Goal: Use online tool/utility: Utilize a website feature to perform a specific function

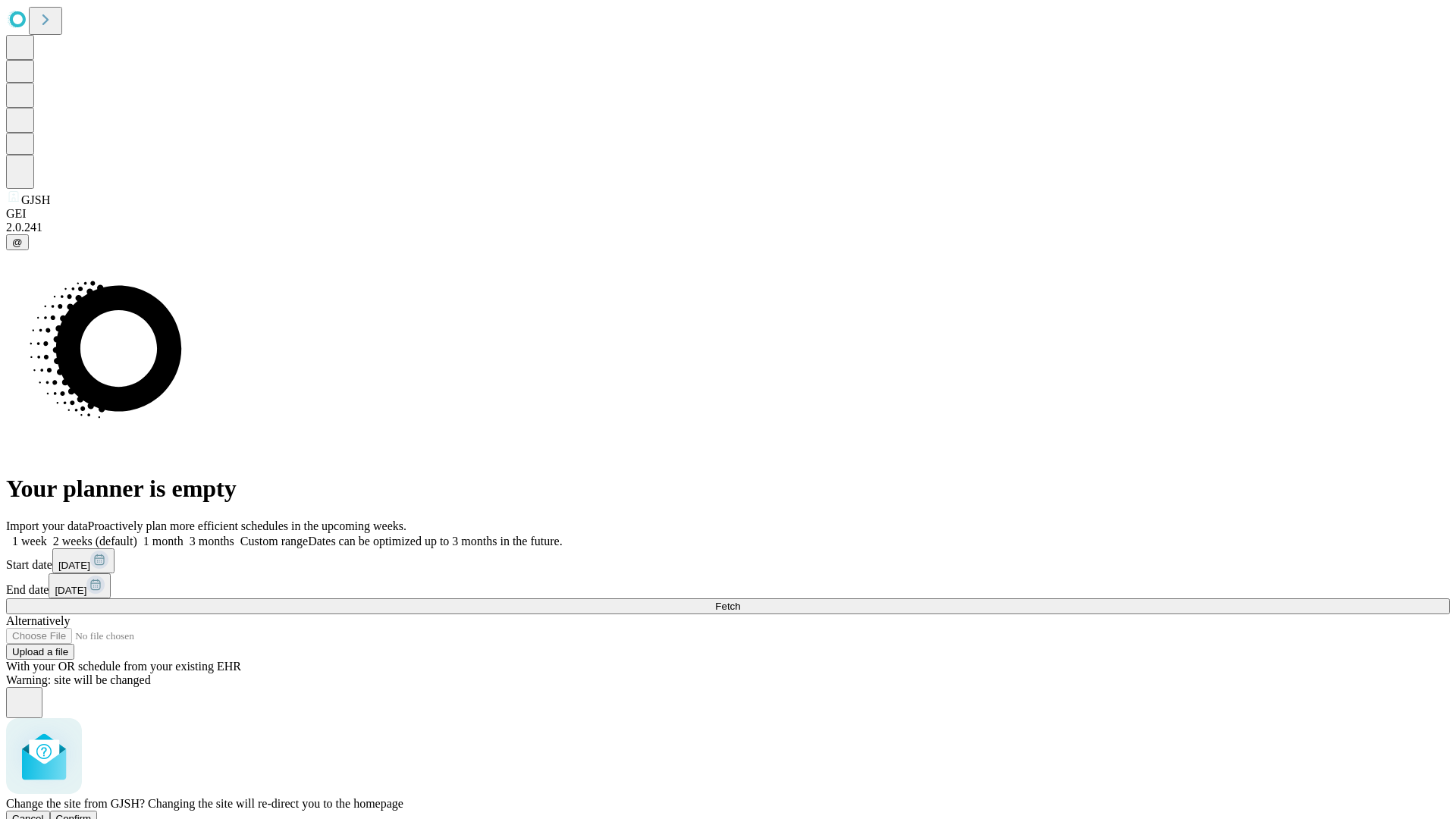
click at [92, 813] on span "Confirm" at bounding box center [74, 819] width 35 height 11
click at [47, 535] on label "1 week" at bounding box center [27, 541] width 41 height 13
click at [740, 601] on span "Fetch" at bounding box center [727, 606] width 25 height 11
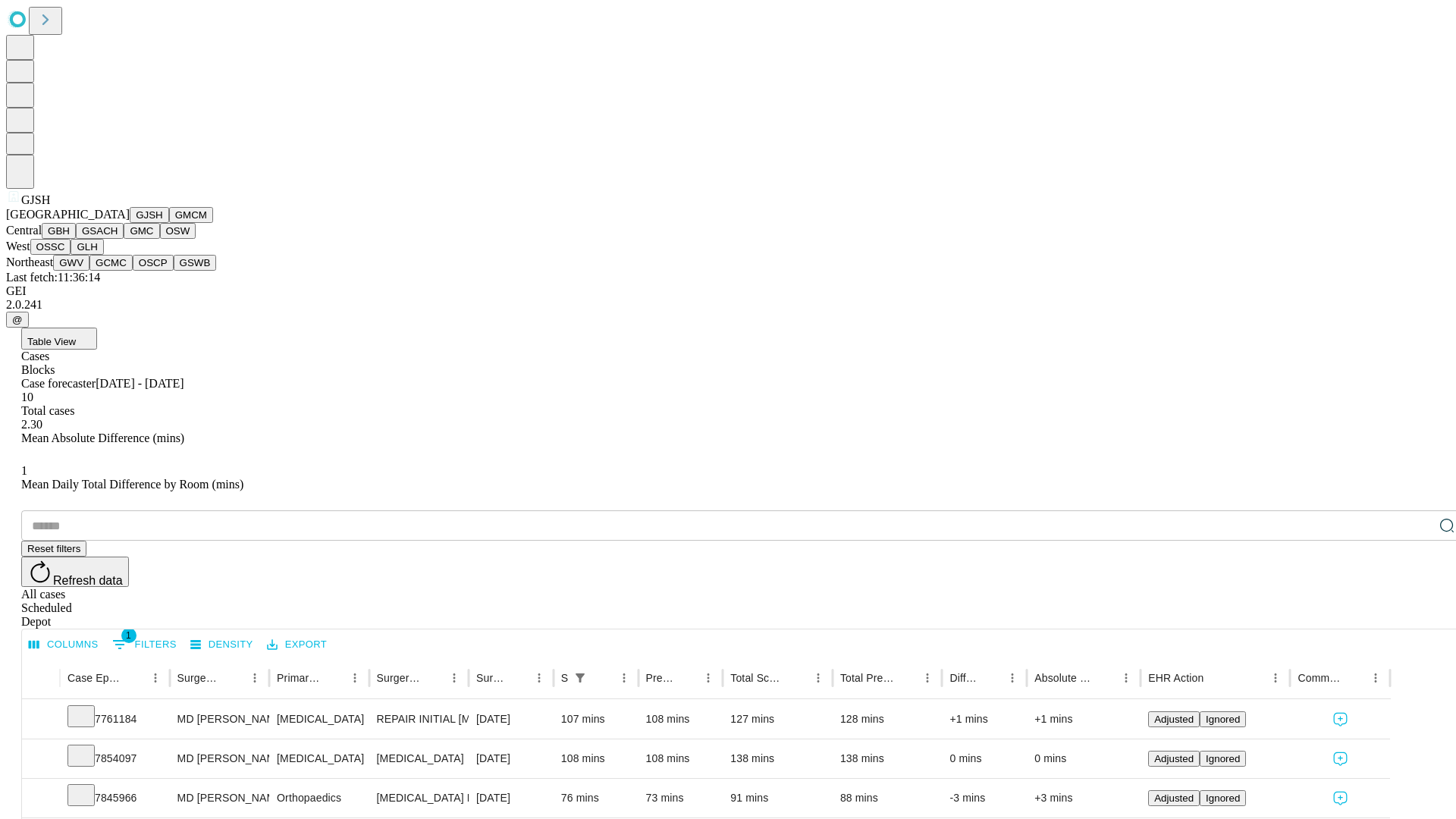
click at [169, 223] on button "GMCM" at bounding box center [191, 215] width 44 height 16
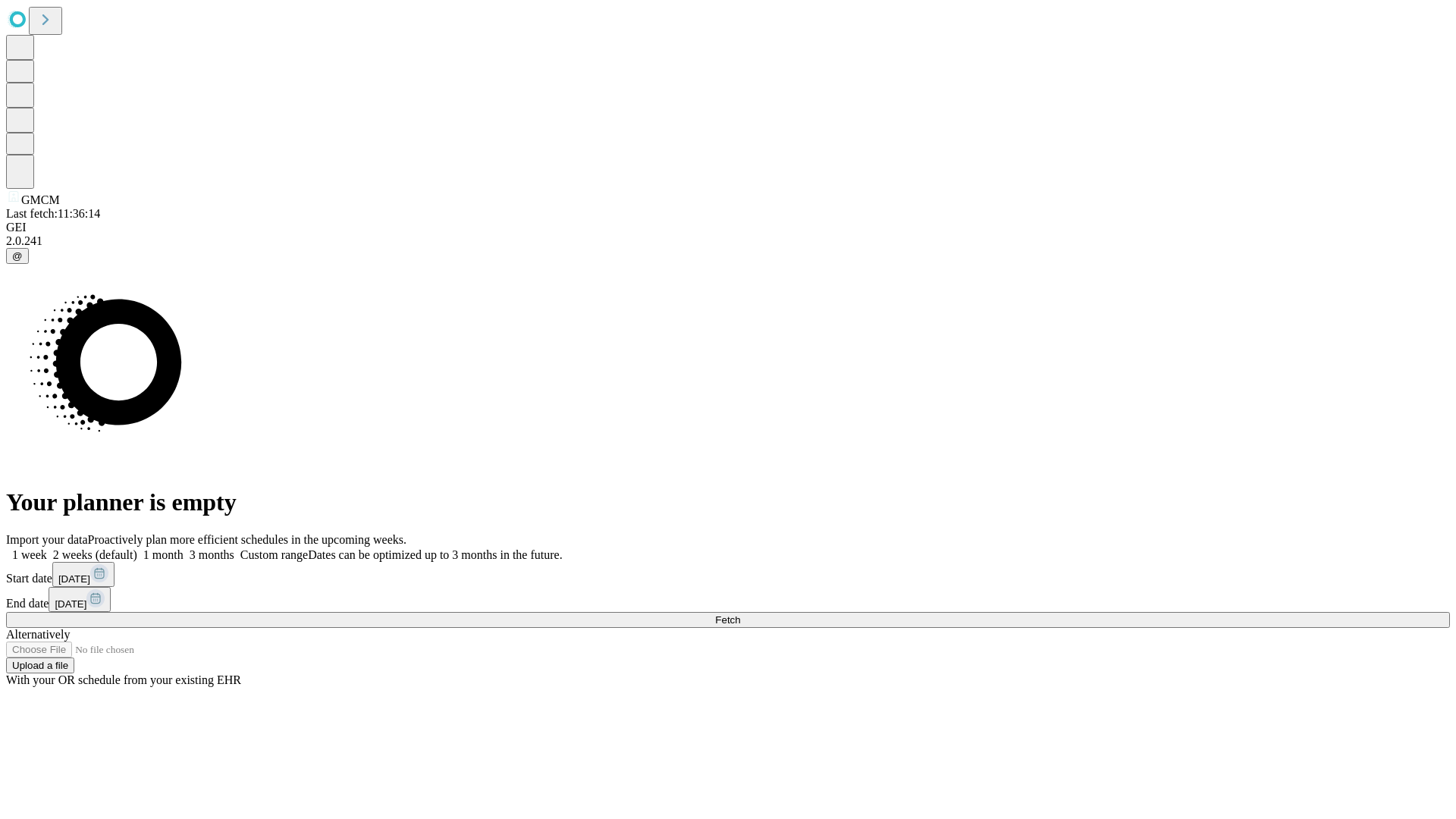
click at [47, 548] on label "1 week" at bounding box center [27, 555] width 41 height 13
click at [740, 614] on span "Fetch" at bounding box center [727, 620] width 25 height 11
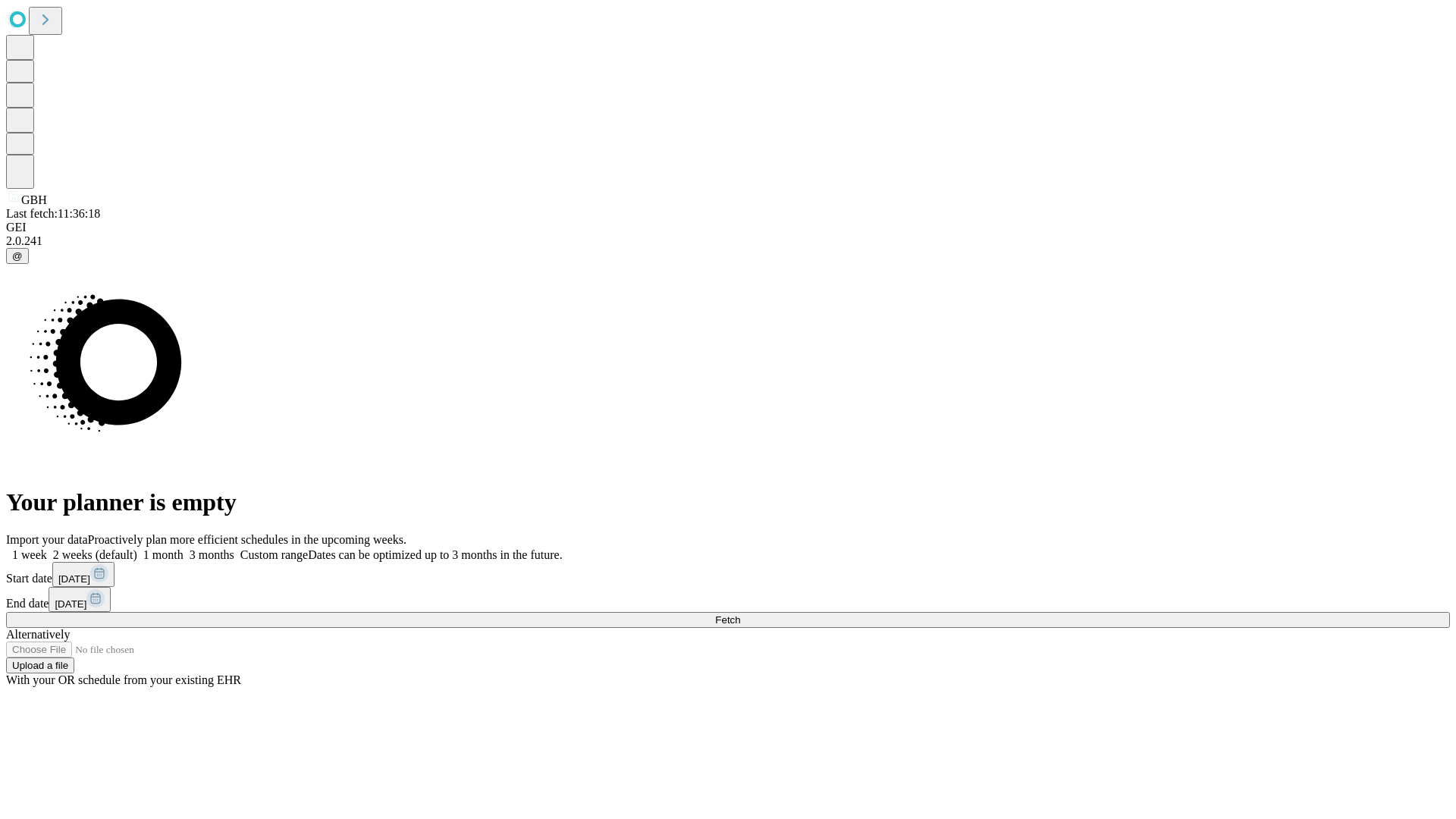
click at [47, 548] on label "1 week" at bounding box center [27, 555] width 41 height 13
click at [740, 614] on span "Fetch" at bounding box center [727, 620] width 25 height 11
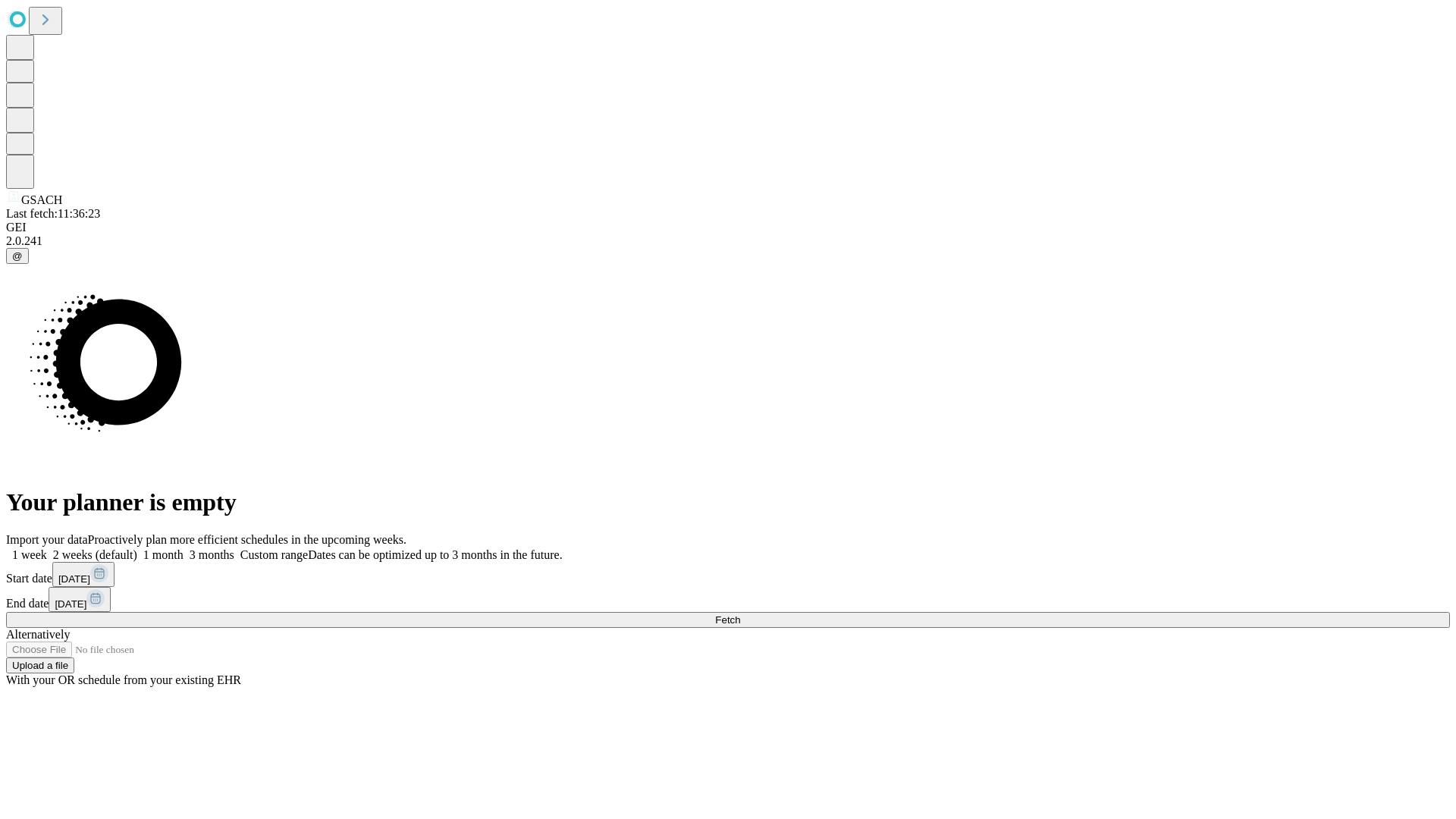
click at [47, 548] on label "1 week" at bounding box center [27, 555] width 41 height 13
click at [740, 614] on span "Fetch" at bounding box center [727, 620] width 25 height 11
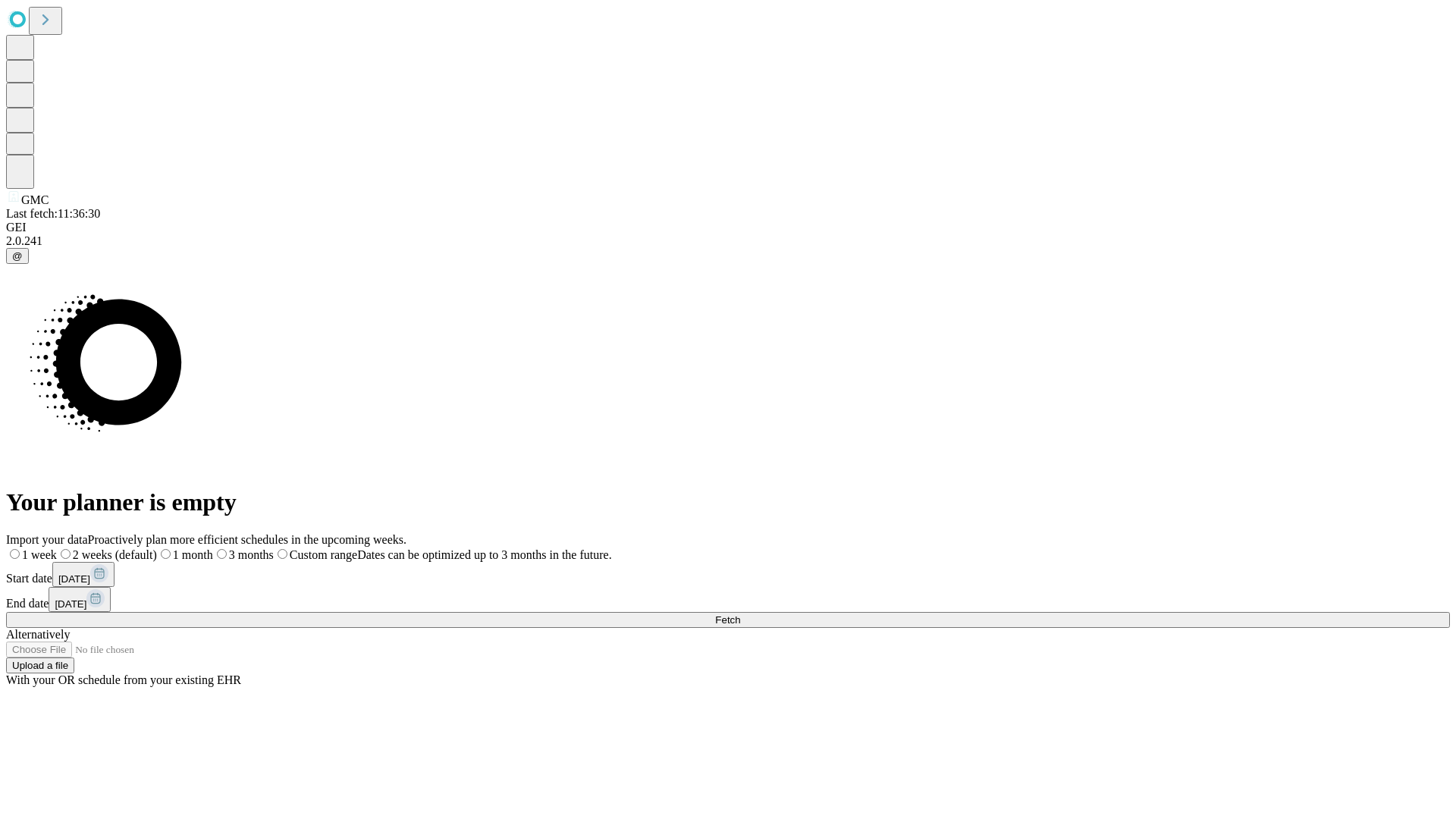
click at [740, 614] on span "Fetch" at bounding box center [727, 620] width 25 height 11
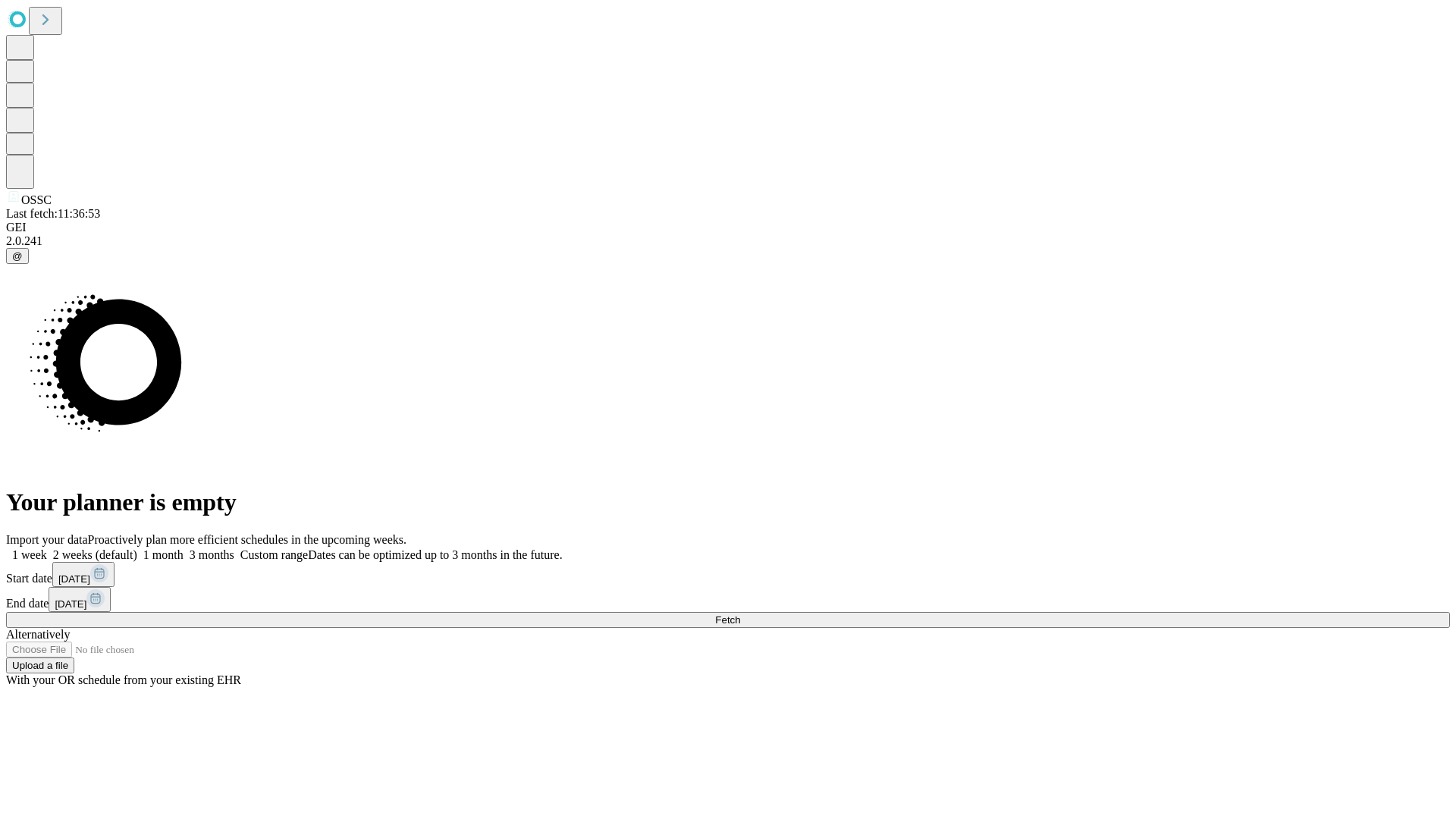
click at [47, 548] on label "1 week" at bounding box center [27, 555] width 41 height 13
click at [740, 614] on span "Fetch" at bounding box center [727, 620] width 25 height 11
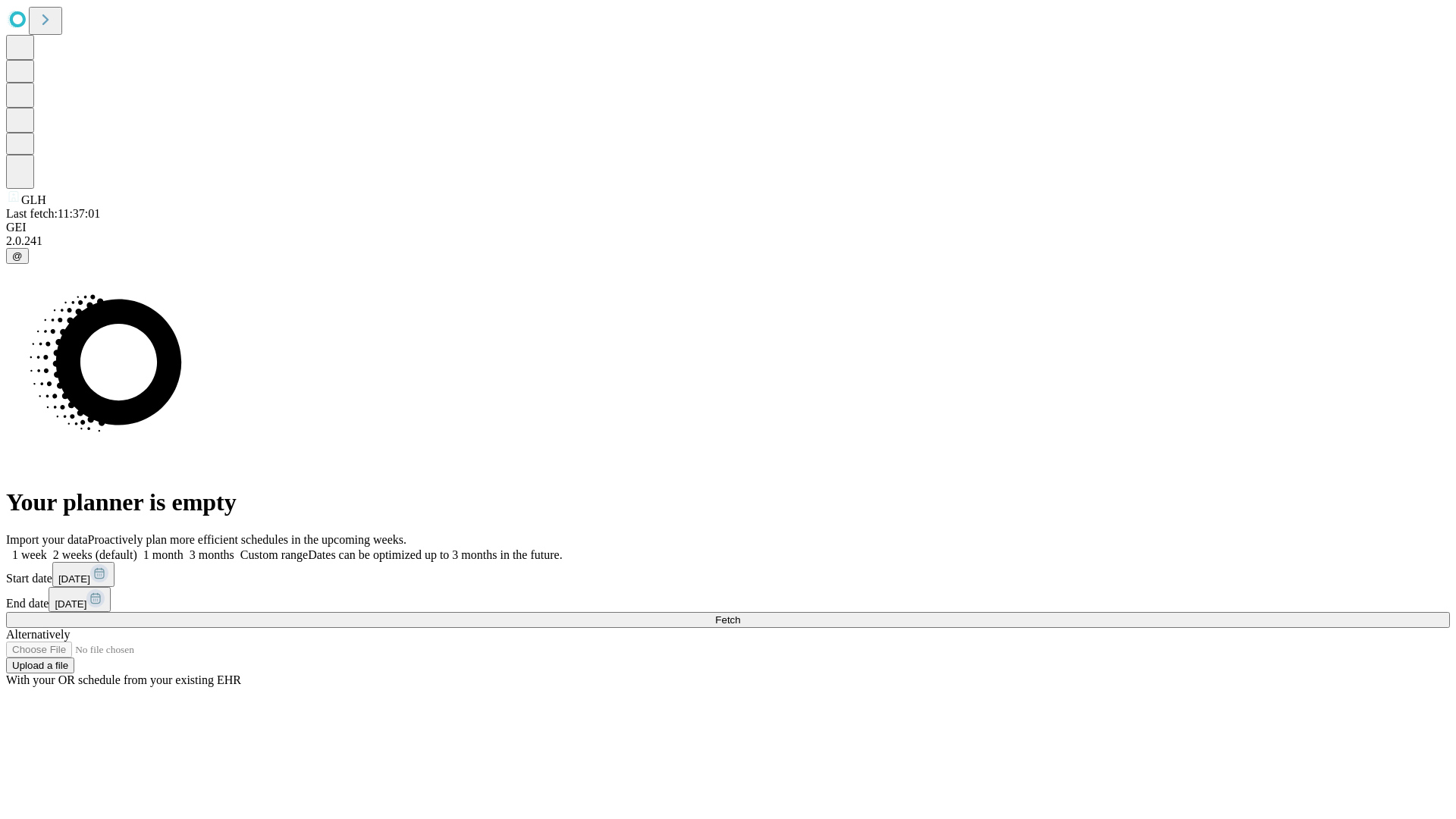
click at [47, 548] on label "1 week" at bounding box center [27, 555] width 41 height 13
click at [740, 614] on span "Fetch" at bounding box center [727, 620] width 25 height 11
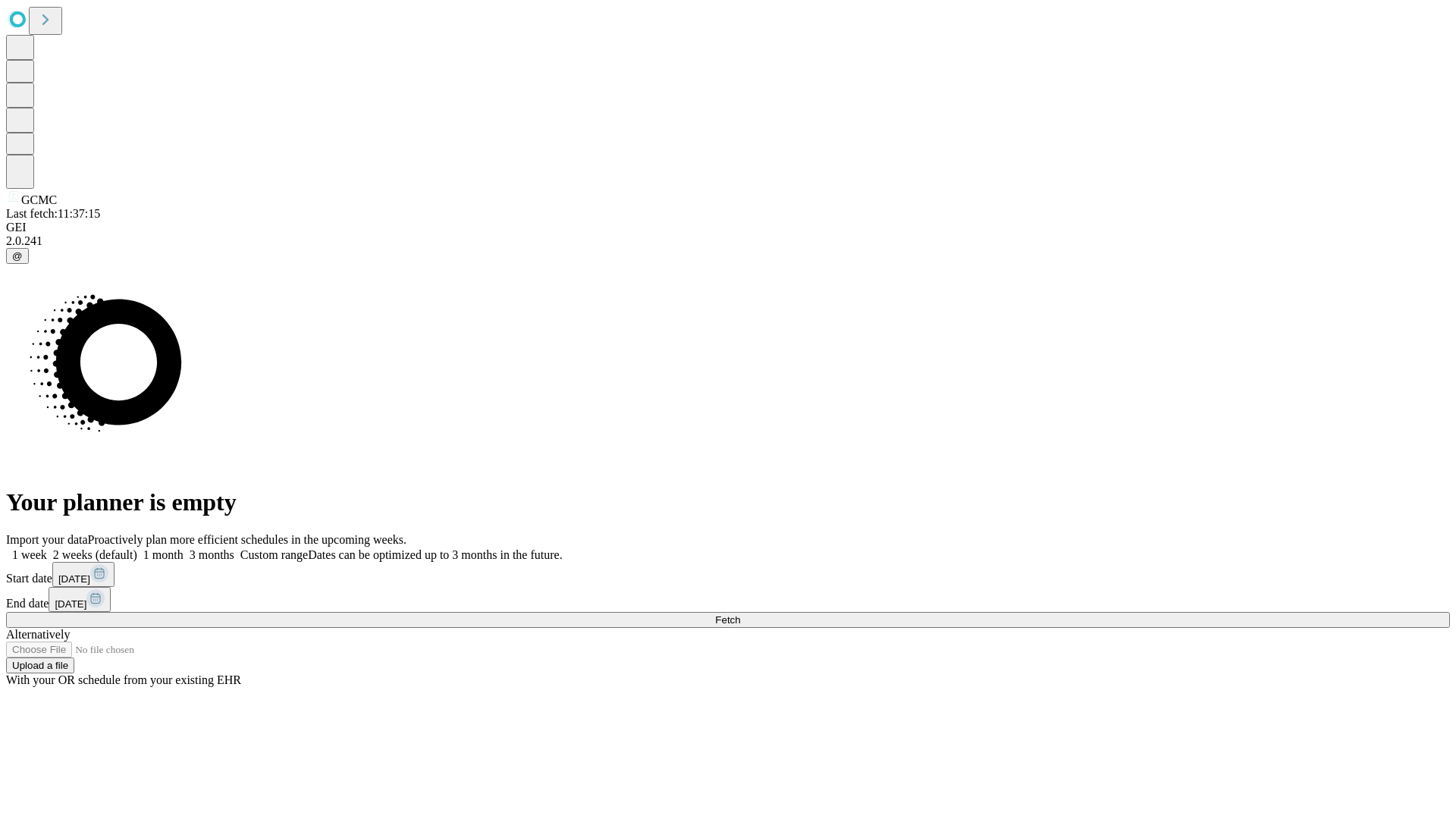
click at [47, 548] on label "1 week" at bounding box center [27, 555] width 41 height 13
click at [740, 614] on span "Fetch" at bounding box center [727, 620] width 25 height 11
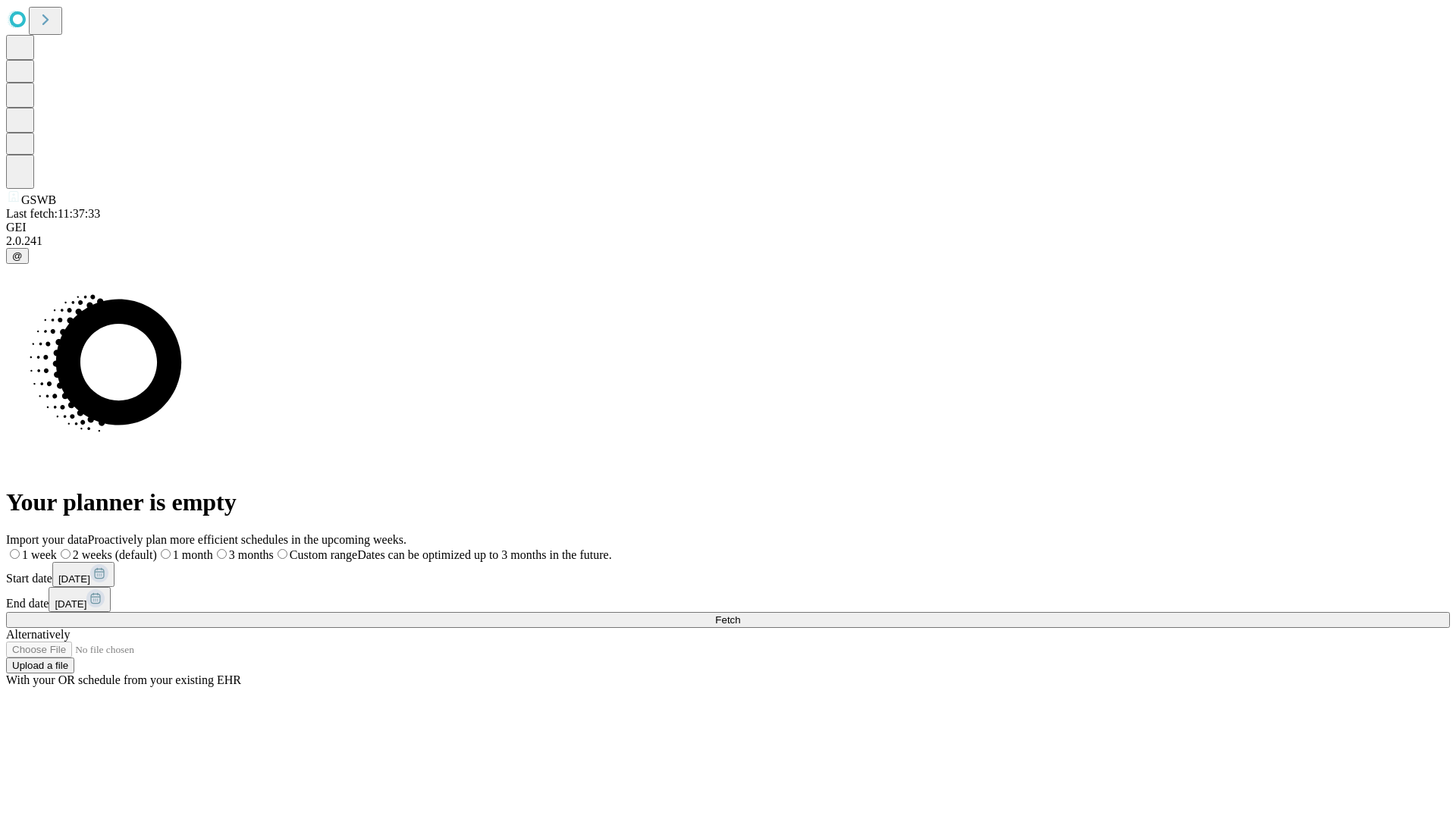
click at [57, 548] on label "1 week" at bounding box center [31, 555] width 51 height 13
click at [740, 614] on span "Fetch" at bounding box center [727, 620] width 25 height 11
